Goal: Obtain resource: Download file/media

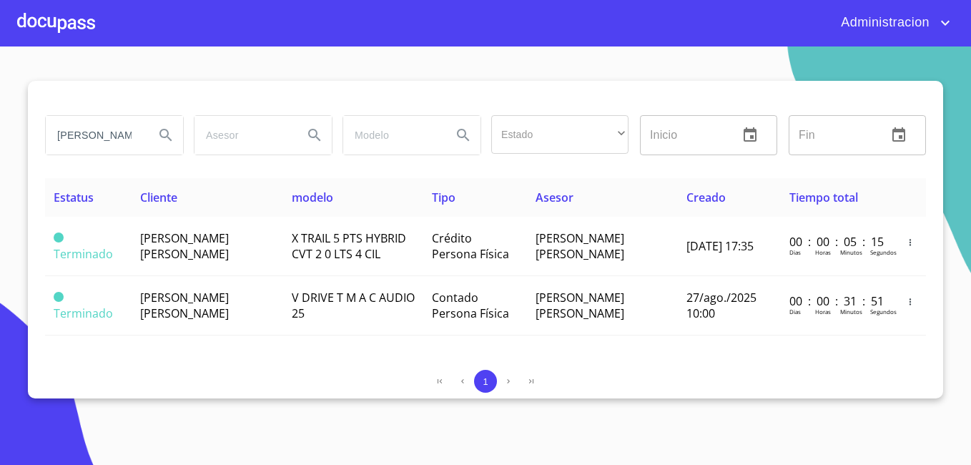
click at [119, 125] on input "[PERSON_NAME]" at bounding box center [94, 135] width 97 height 39
type input "[PERSON_NAME]"
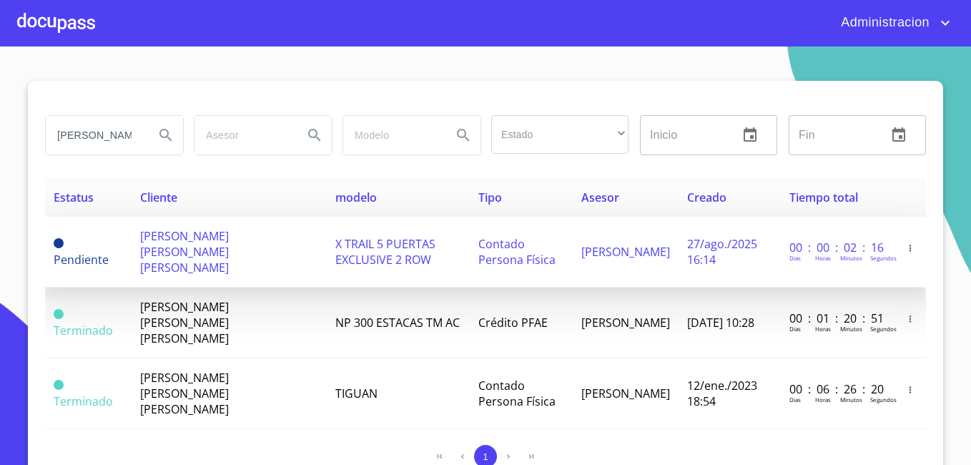
click at [189, 232] on span "[PERSON_NAME] [PERSON_NAME] [PERSON_NAME]" at bounding box center [184, 251] width 89 height 47
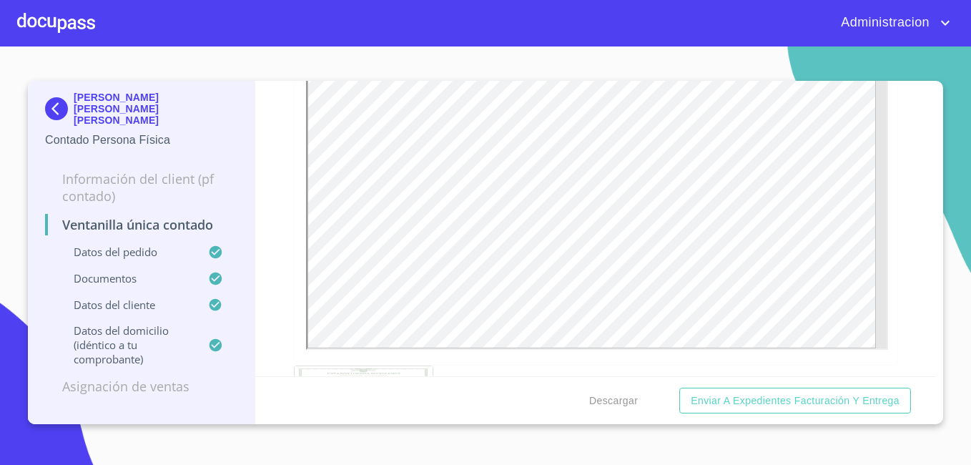
click at [0, 0] on div at bounding box center [0, 0] width 0 height 0
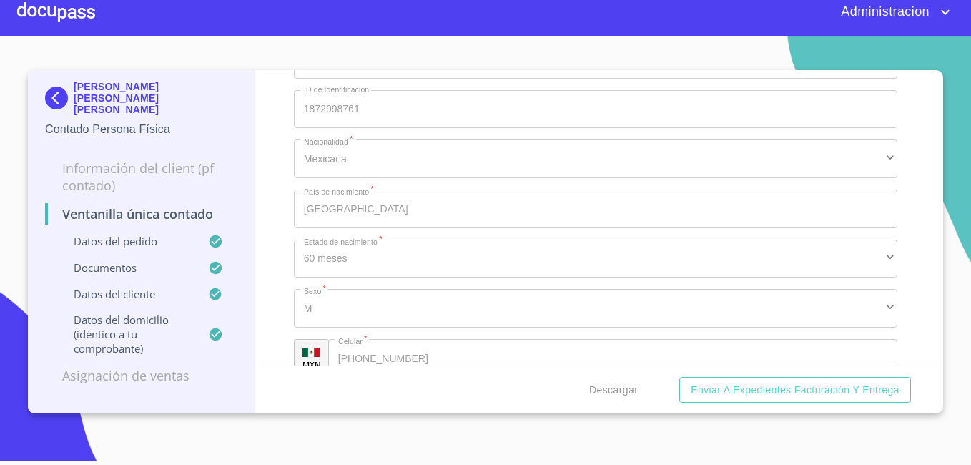
scroll to position [2956, 0]
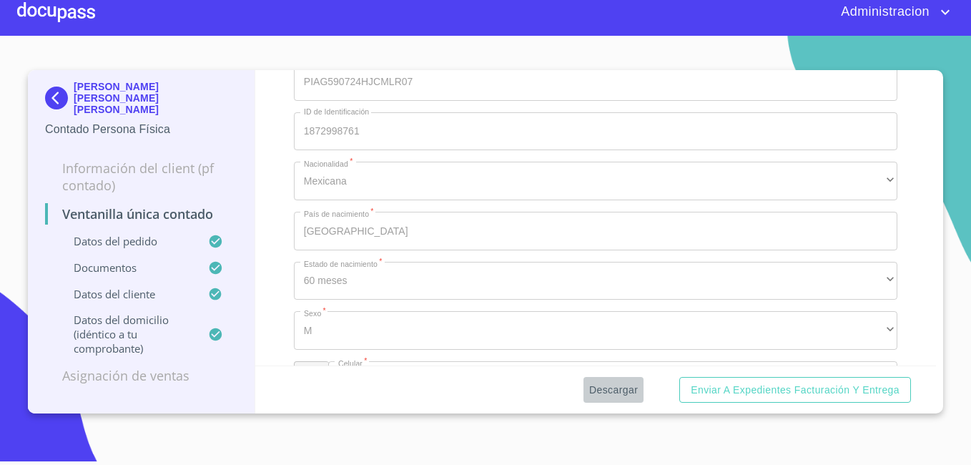
click at [622, 389] on span "Descargar" at bounding box center [613, 390] width 49 height 18
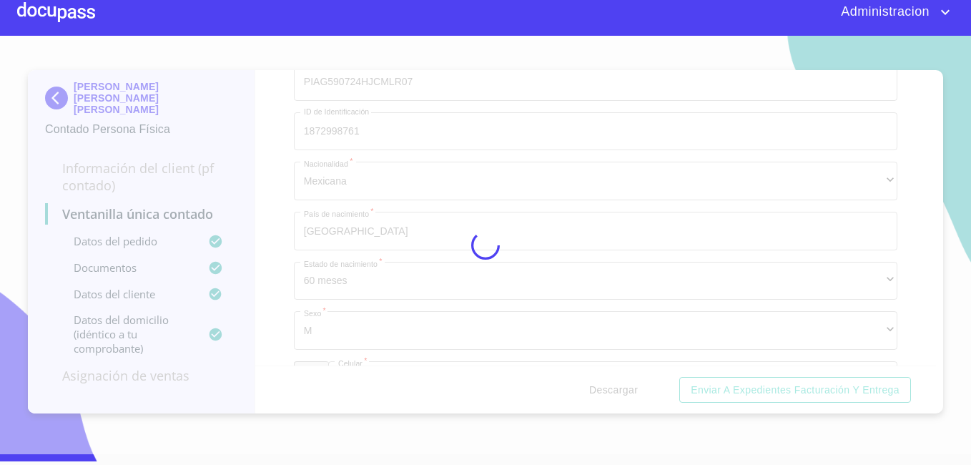
click at [622, 389] on div at bounding box center [485, 245] width 971 height 418
click at [622, 389] on div "0%" at bounding box center [485, 245] width 971 height 418
click at [622, 389] on div "5%" at bounding box center [485, 245] width 971 height 418
click at [622, 389] on div "15%" at bounding box center [485, 245] width 971 height 418
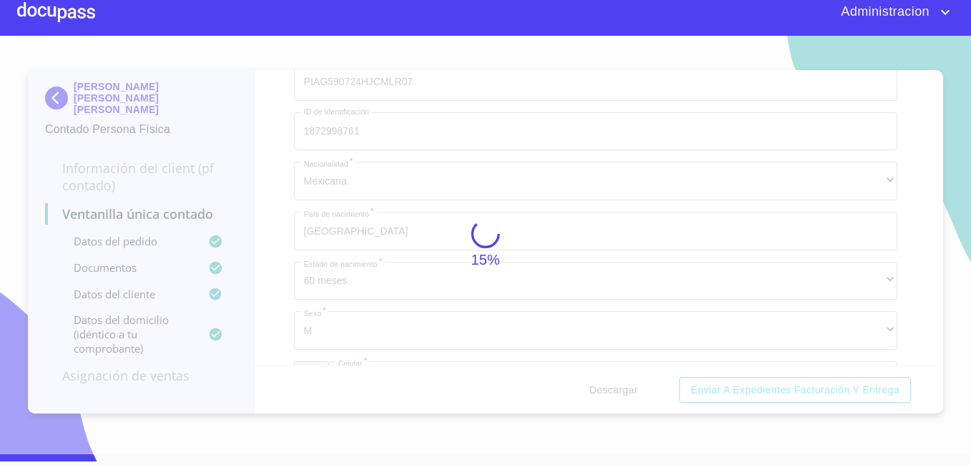
click at [622, 389] on div "15%" at bounding box center [485, 245] width 971 height 418
click at [622, 389] on div "20%" at bounding box center [485, 245] width 971 height 418
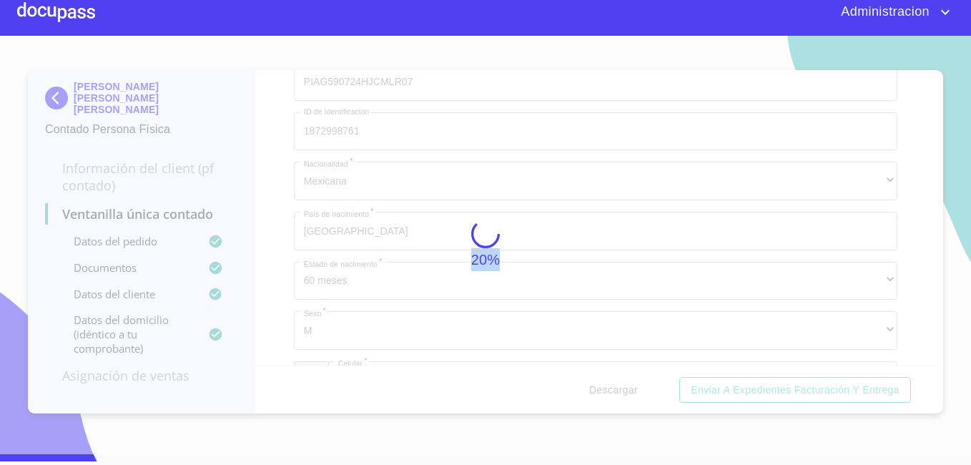
click at [622, 389] on div "20%" at bounding box center [485, 245] width 971 height 418
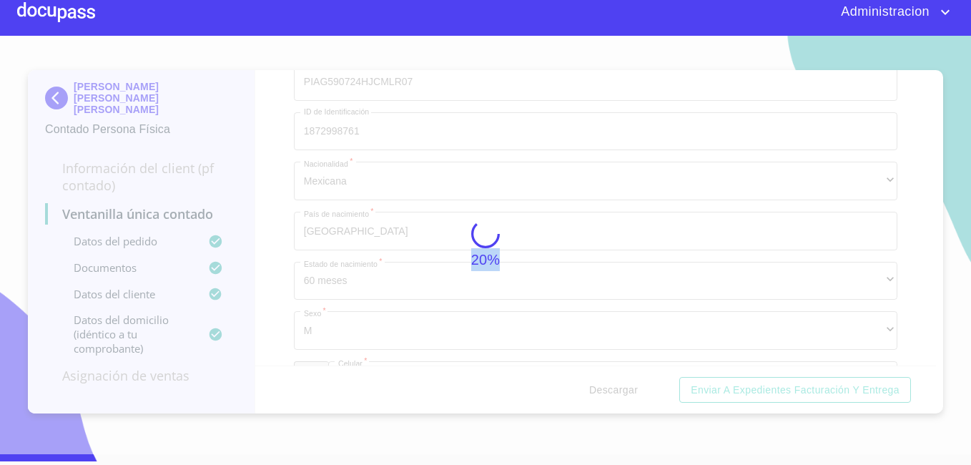
click at [622, 389] on div "20%" at bounding box center [485, 245] width 971 height 418
click at [622, 389] on div "50%" at bounding box center [485, 245] width 971 height 418
click at [622, 389] on div "74%" at bounding box center [485, 245] width 971 height 418
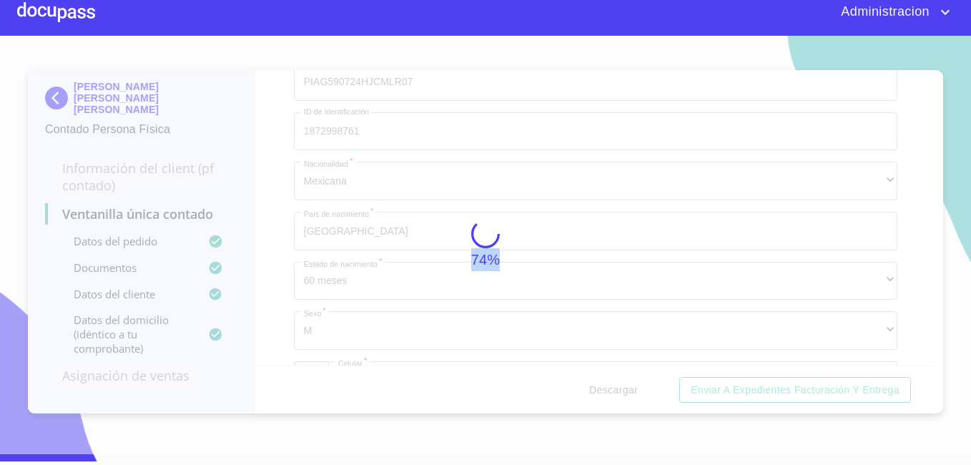
click at [622, 389] on div "74%" at bounding box center [485, 245] width 971 height 418
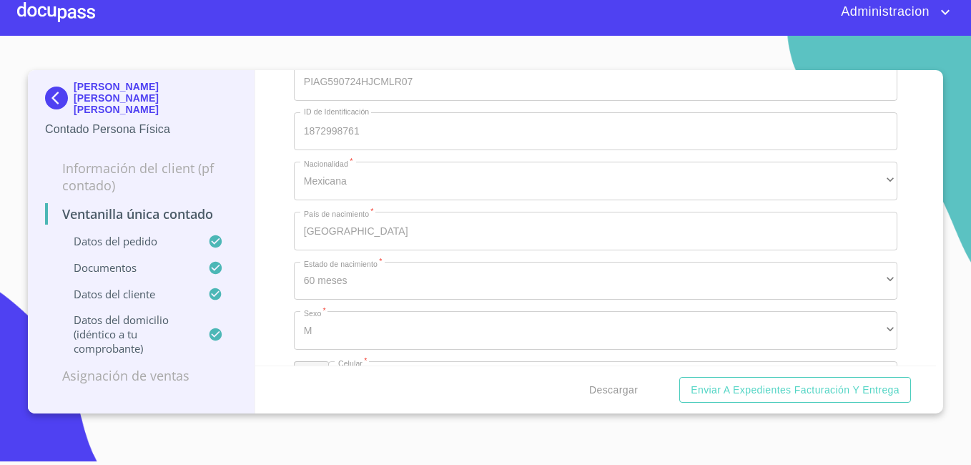
click at [343, 405] on div "Descargar Enviar a Expedientes Facturación y Entrega" at bounding box center [595, 389] width 681 height 49
